Goal: Information Seeking & Learning: Learn about a topic

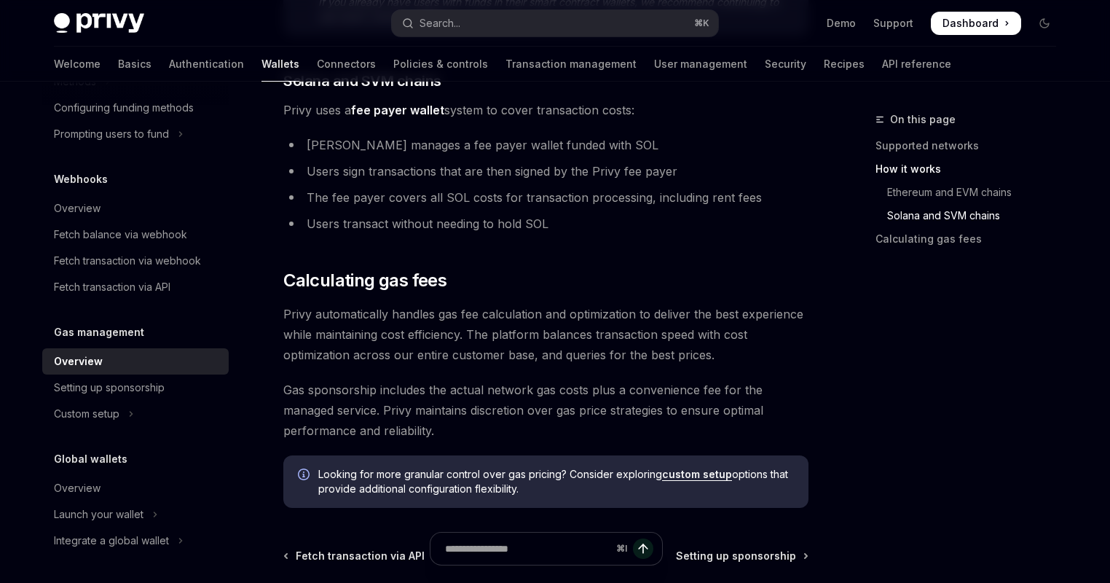
scroll to position [993, 0]
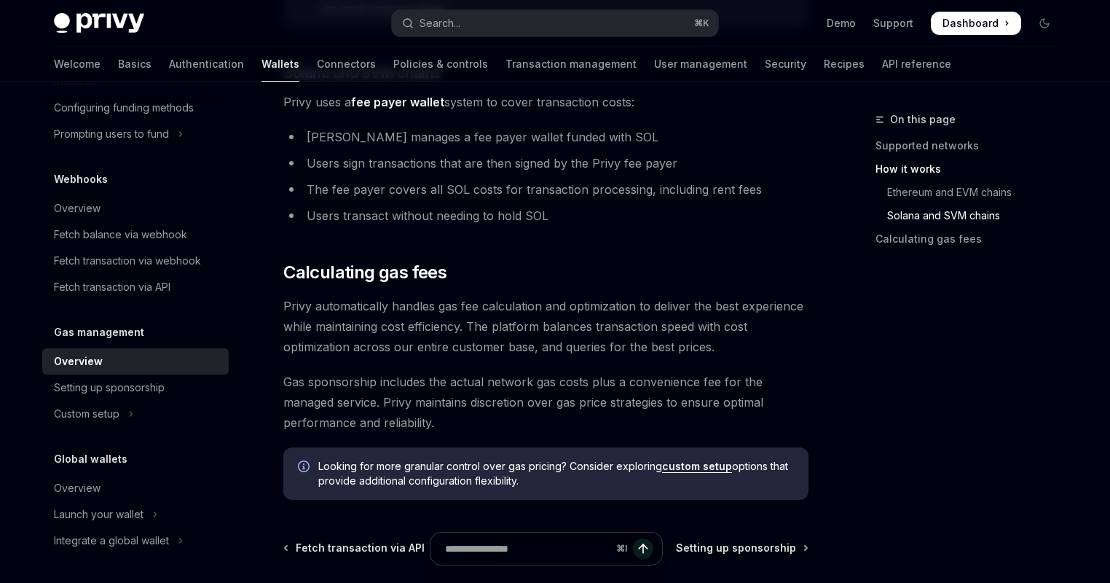
click at [674, 468] on link "custom setup" at bounding box center [697, 466] width 70 height 13
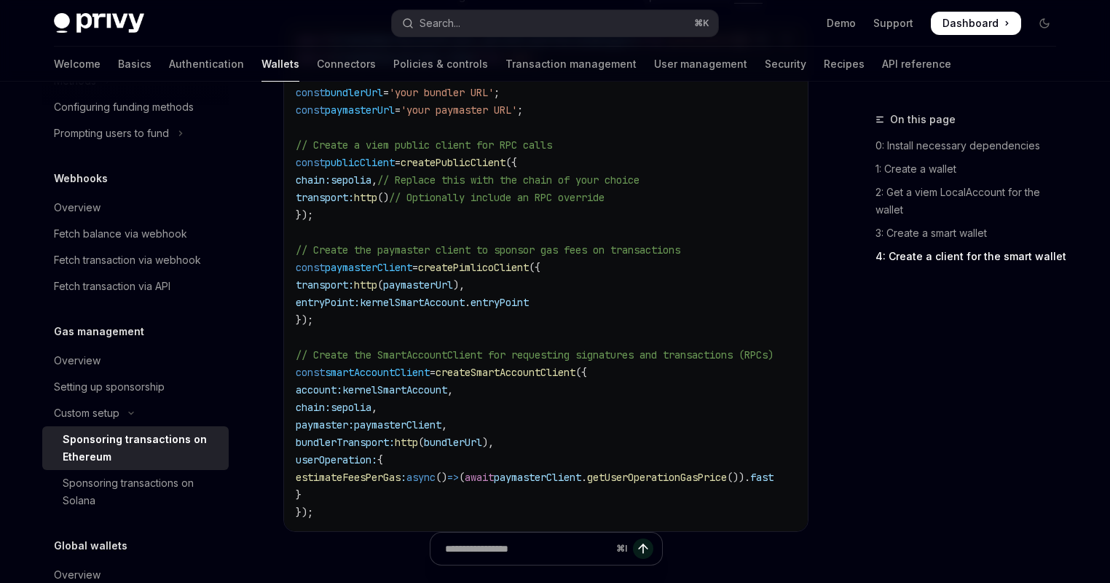
scroll to position [1984, 0]
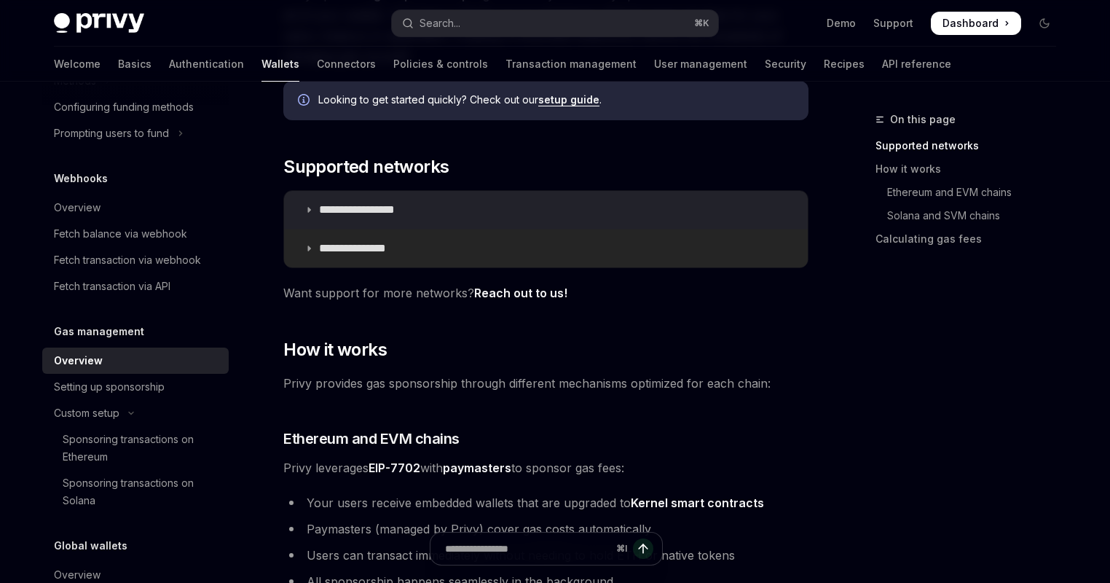
scroll to position [79, 0]
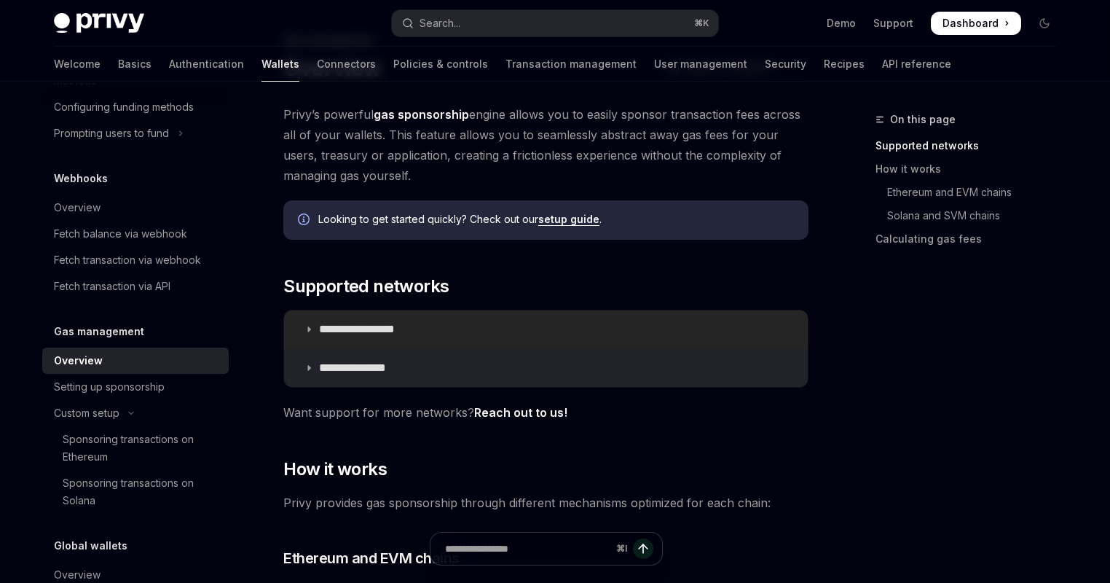
click at [428, 329] on summary "**********" at bounding box center [546, 329] width 524 height 38
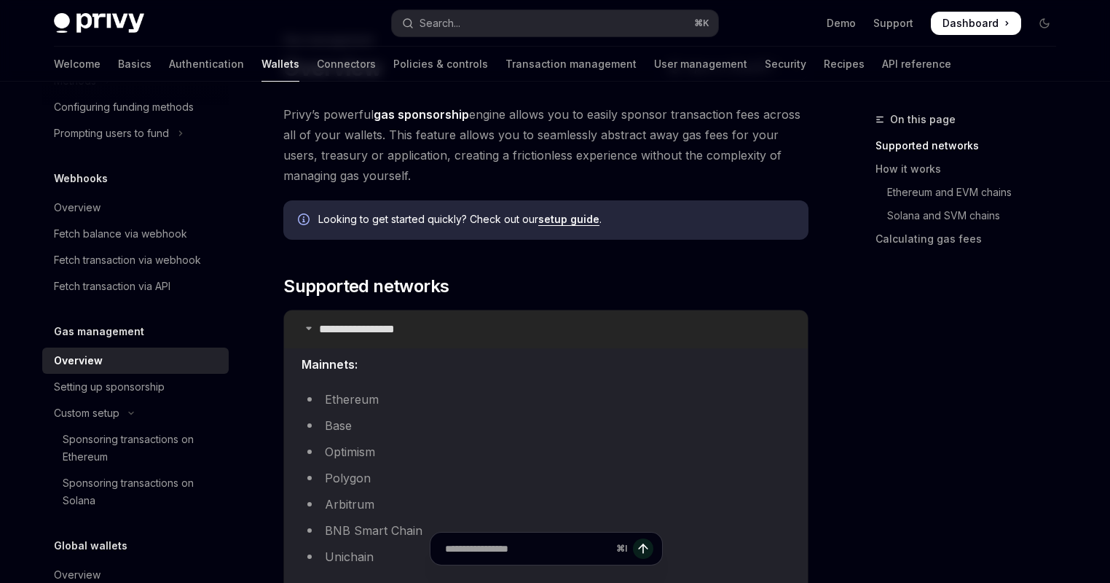
click at [428, 329] on summary "**********" at bounding box center [546, 329] width 524 height 38
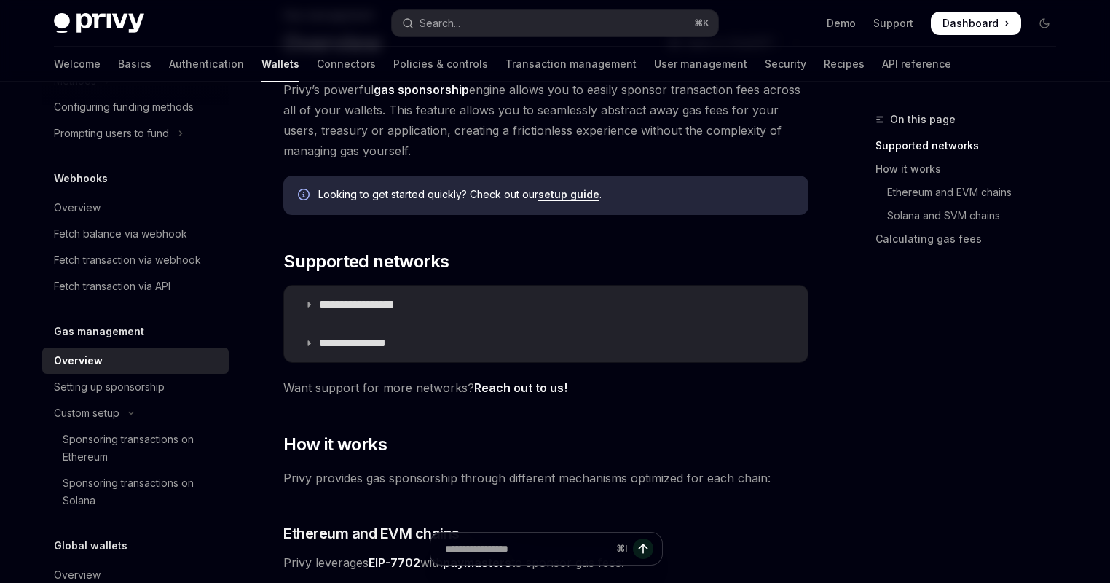
scroll to position [44, 0]
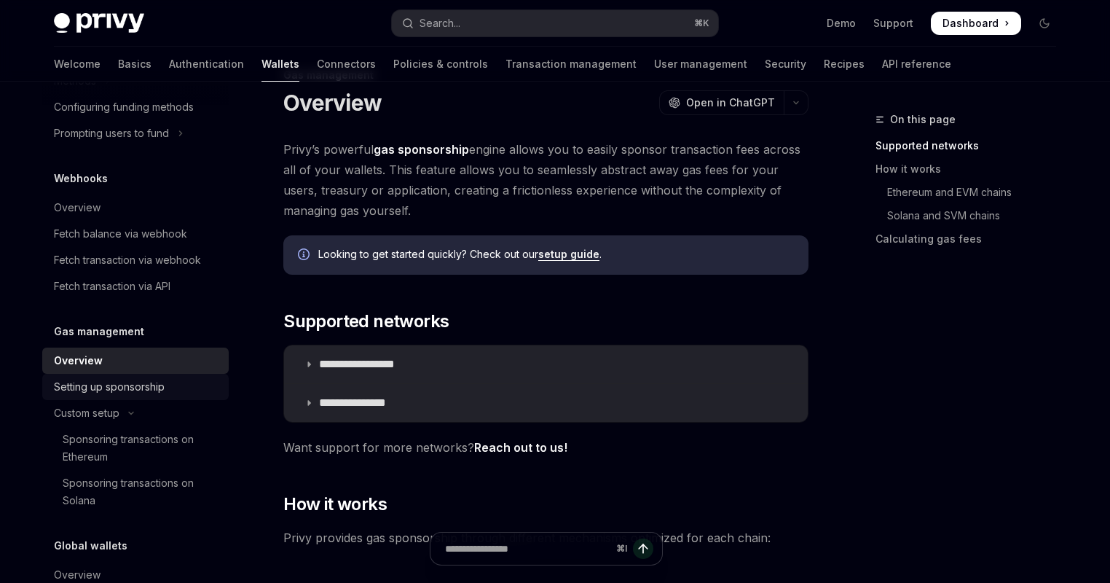
click at [157, 398] on link "Setting up sponsorship" at bounding box center [135, 387] width 186 height 26
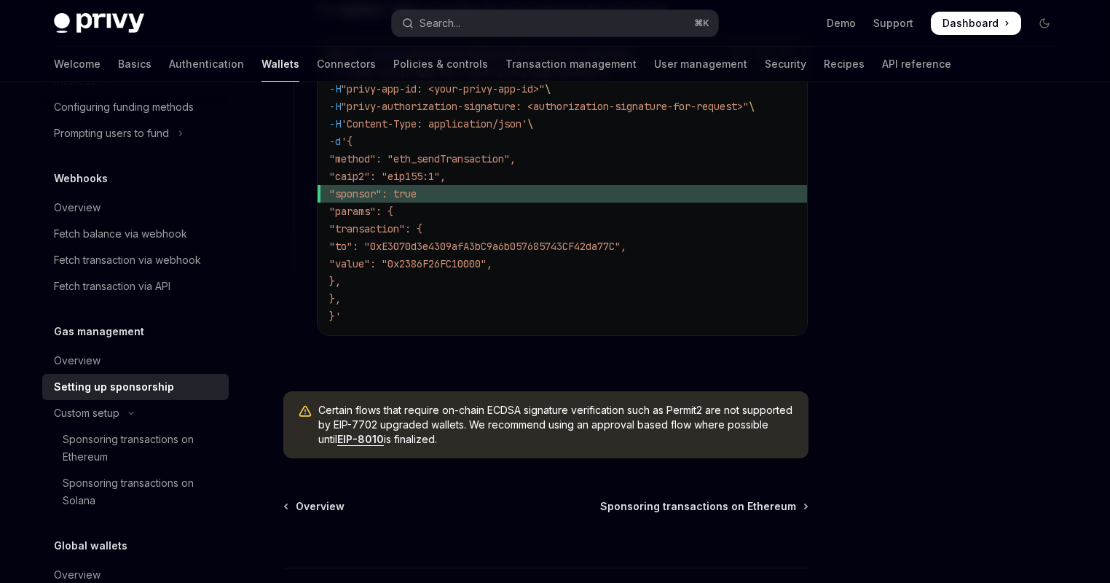
scroll to position [1228, 0]
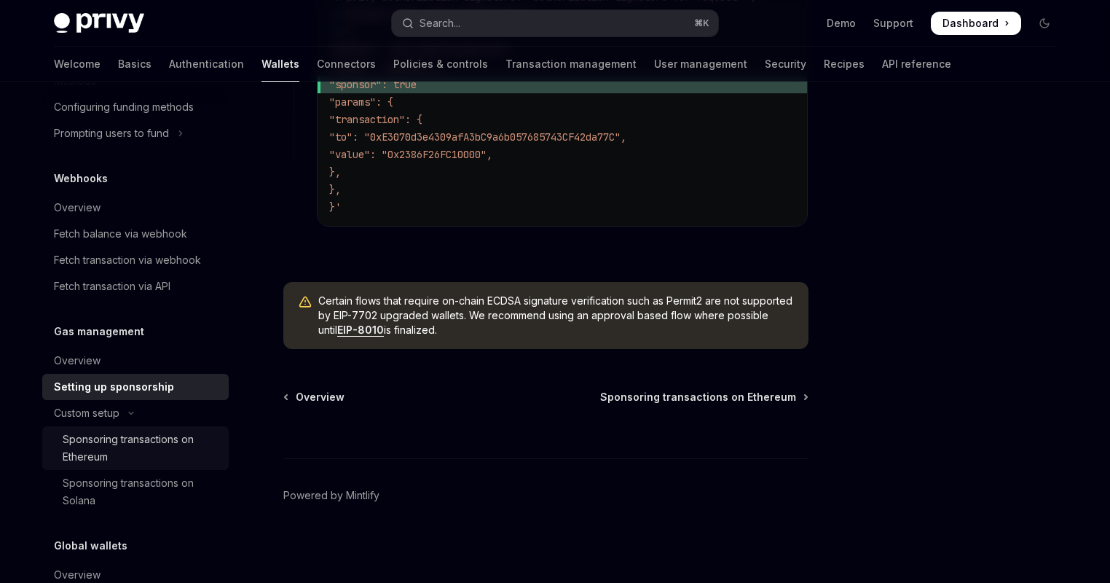
click at [189, 447] on div "Sponsoring transactions on Ethereum" at bounding box center [141, 447] width 157 height 35
type textarea "*"
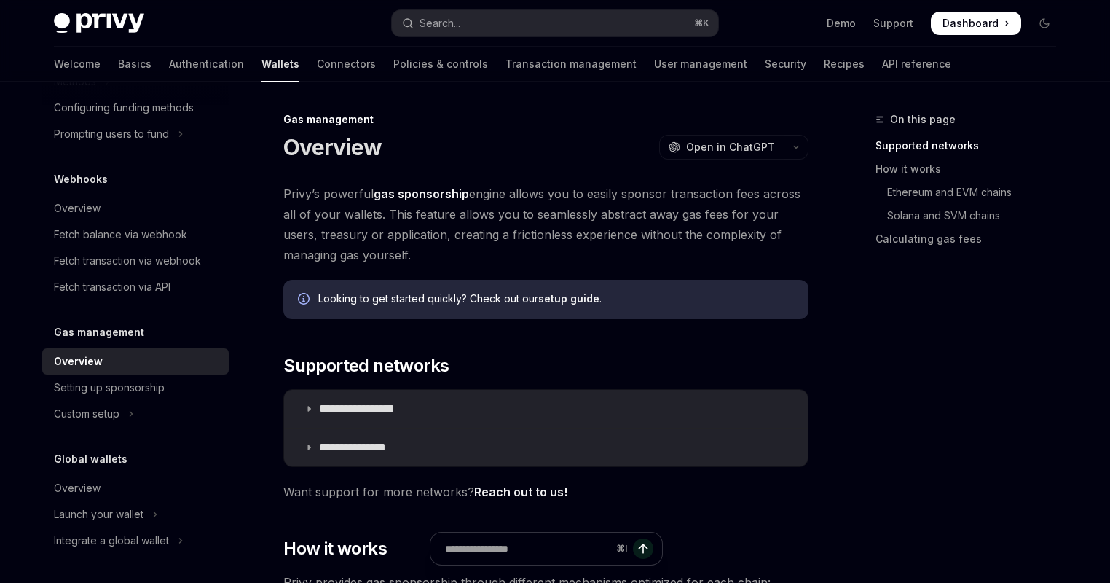
click at [285, 194] on span "Privy’s powerful gas sponsorship engine allows you to easily sponsor transactio…" at bounding box center [545, 225] width 525 height 82
drag, startPoint x: 280, startPoint y: 192, endPoint x: 405, endPoint y: 258, distance: 141.7
click at [405, 258] on span "Privy’s powerful gas sponsorship engine allows you to easily sponsor transactio…" at bounding box center [545, 225] width 525 height 82
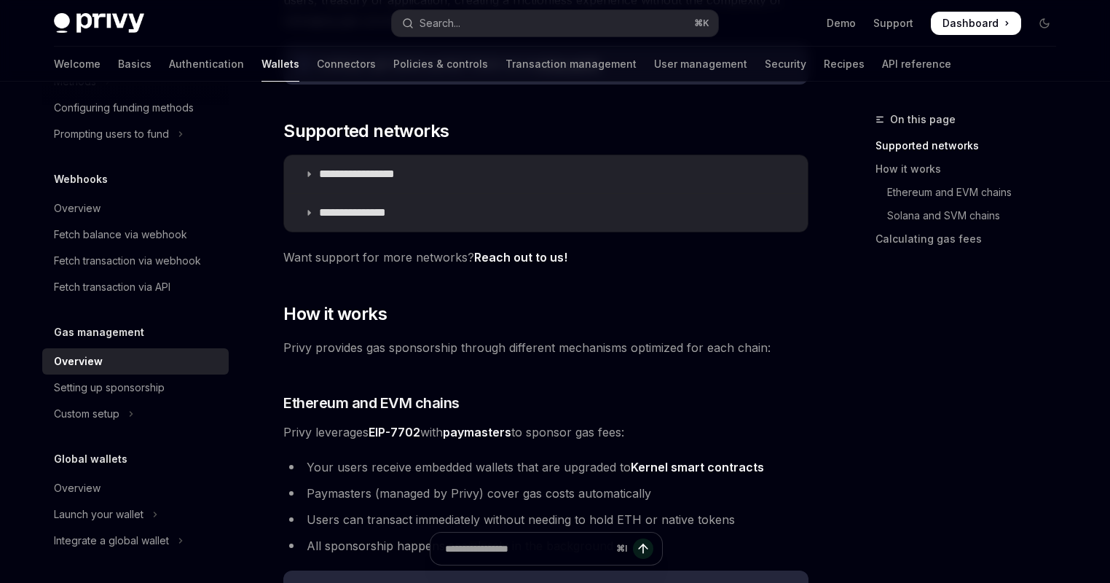
scroll to position [369, 0]
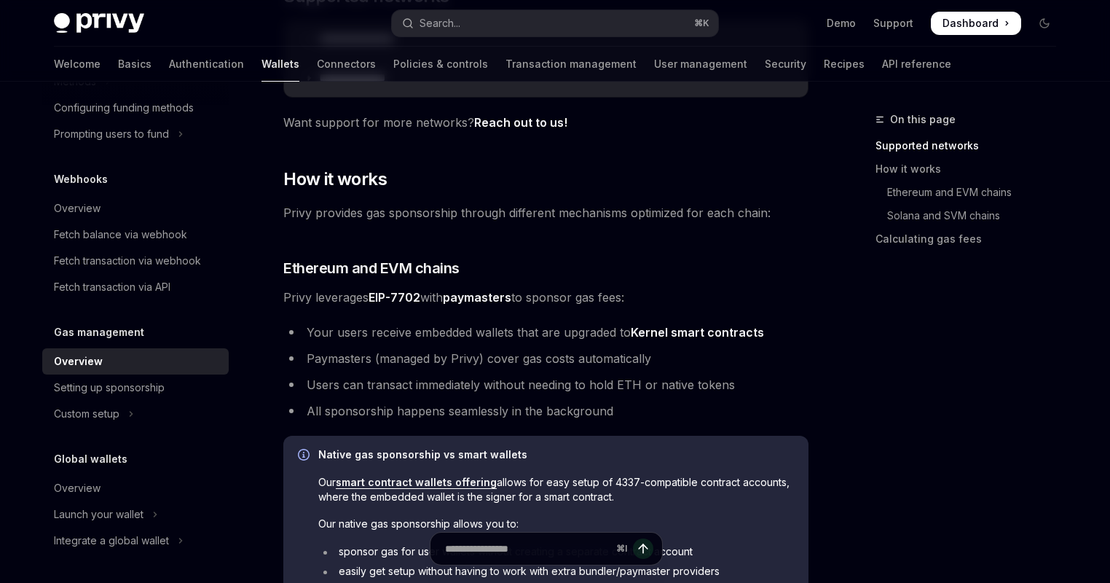
click at [384, 295] on link "EIP-7702" at bounding box center [395, 297] width 52 height 15
drag, startPoint x: 312, startPoint y: 358, endPoint x: 559, endPoint y: 360, distance: 246.9
click at [559, 360] on li "Paymasters (managed by Privy) cover gas costs automatically" at bounding box center [545, 358] width 525 height 20
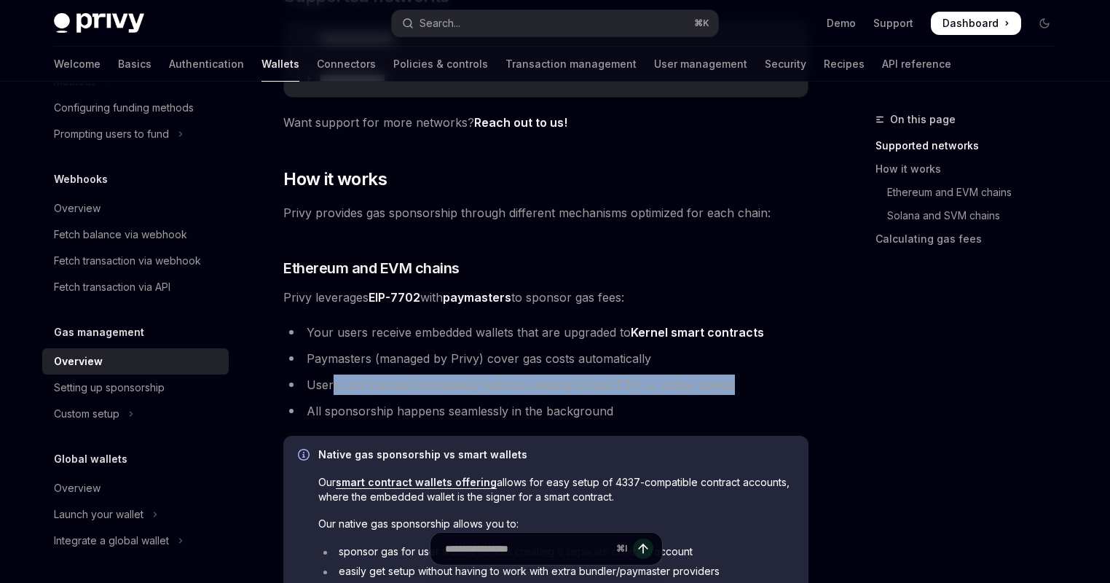
drag, startPoint x: 749, startPoint y: 383, endPoint x: 332, endPoint y: 377, distance: 416.6
click at [332, 377] on li "Users can transact immediately without needing to hold ETH or native tokens" at bounding box center [545, 384] width 525 height 20
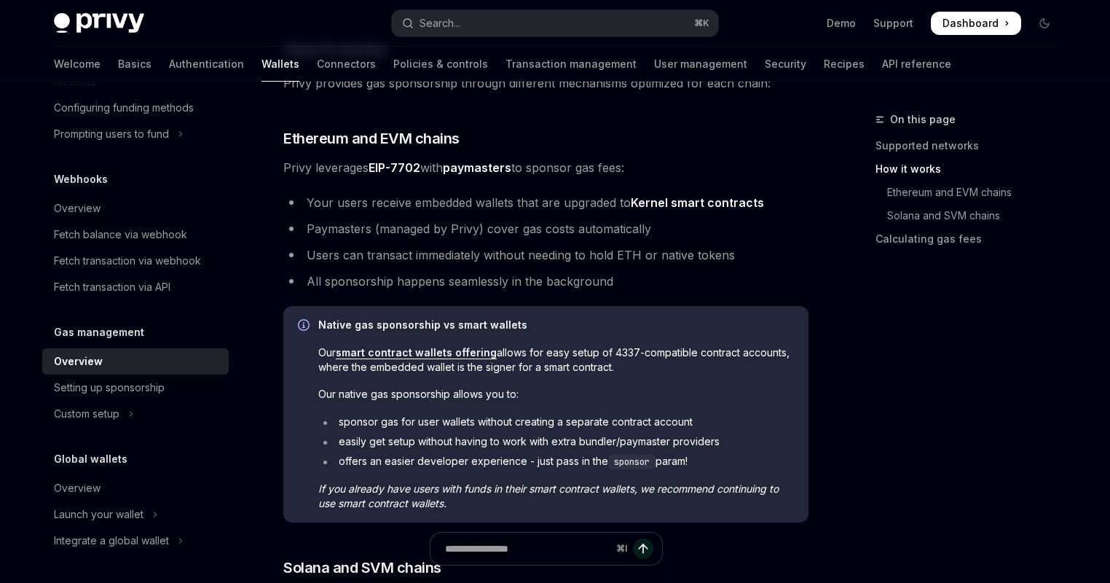
scroll to position [639, 0]
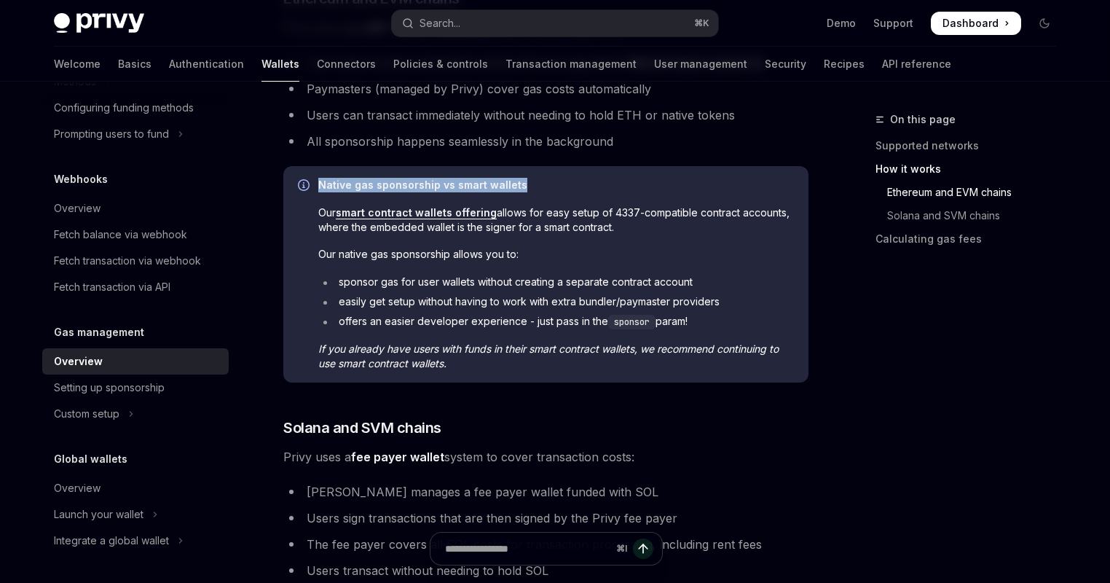
drag, startPoint x: 316, startPoint y: 180, endPoint x: 544, endPoint y: 189, distance: 228.1
click at [544, 189] on div "Native gas sponsorship vs smart wallets Our smart contract wallets offering all…" at bounding box center [545, 274] width 525 height 216
click at [544, 189] on span "Native gas sponsorship vs smart wallets" at bounding box center [556, 185] width 476 height 15
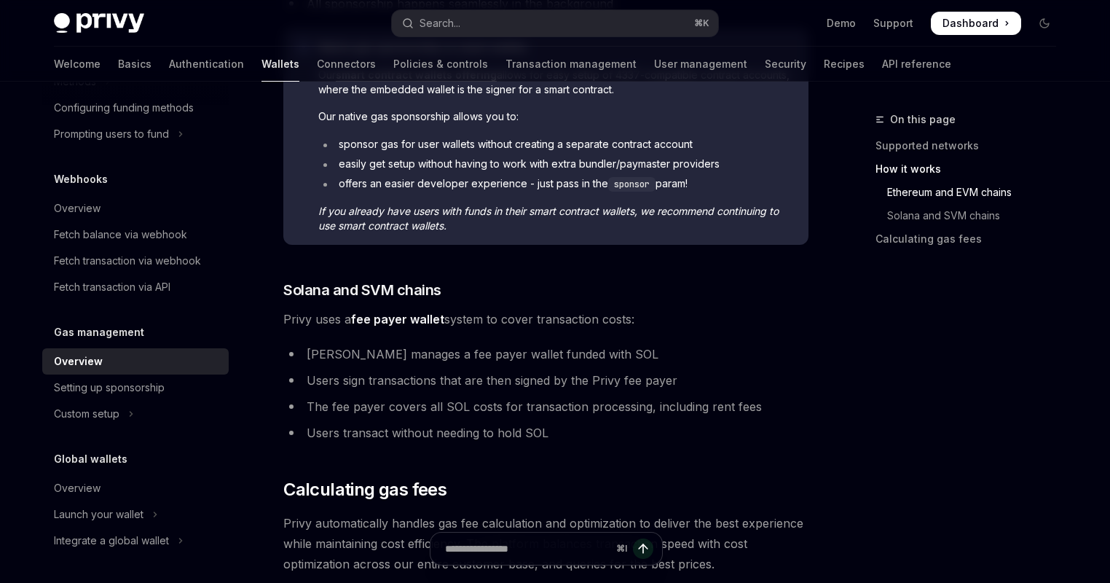
scroll to position [454, 0]
